Goal: Transaction & Acquisition: Register for event/course

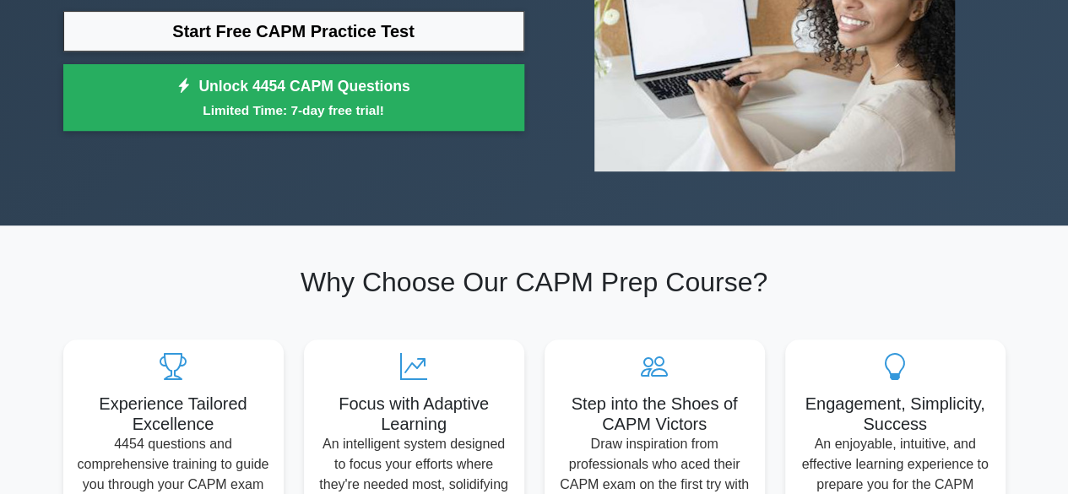
scroll to position [33, 0]
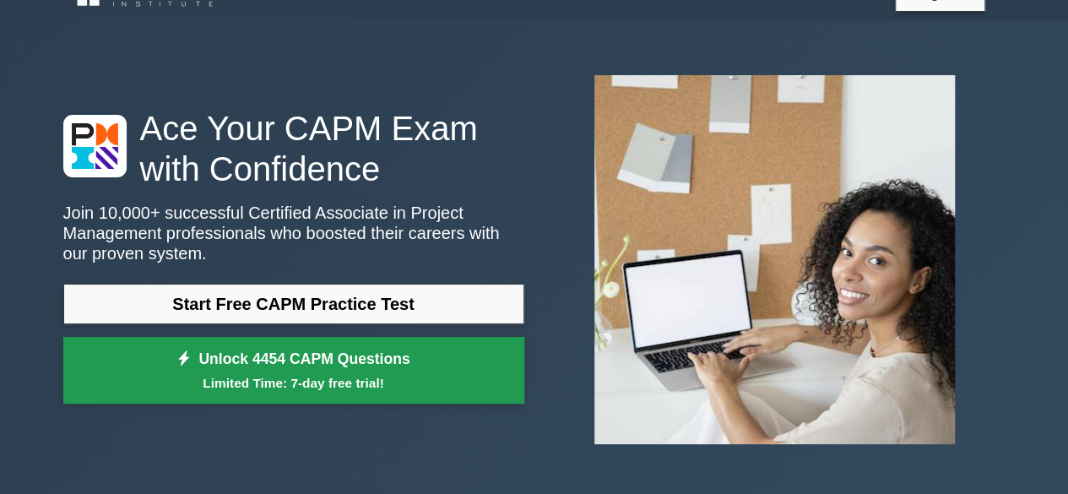
click at [282, 360] on link "Unlock 4454 CAPM Questions Limited Time: 7-day free trial!" at bounding box center [293, 371] width 461 height 68
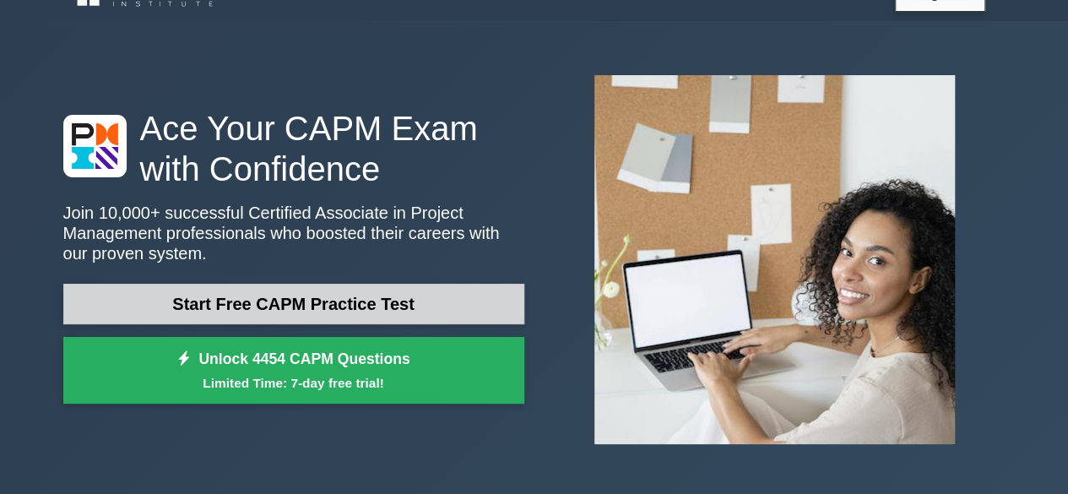
click at [228, 302] on link "Start Free CAPM Practice Test" at bounding box center [293, 304] width 461 height 41
